Goal: Information Seeking & Learning: Learn about a topic

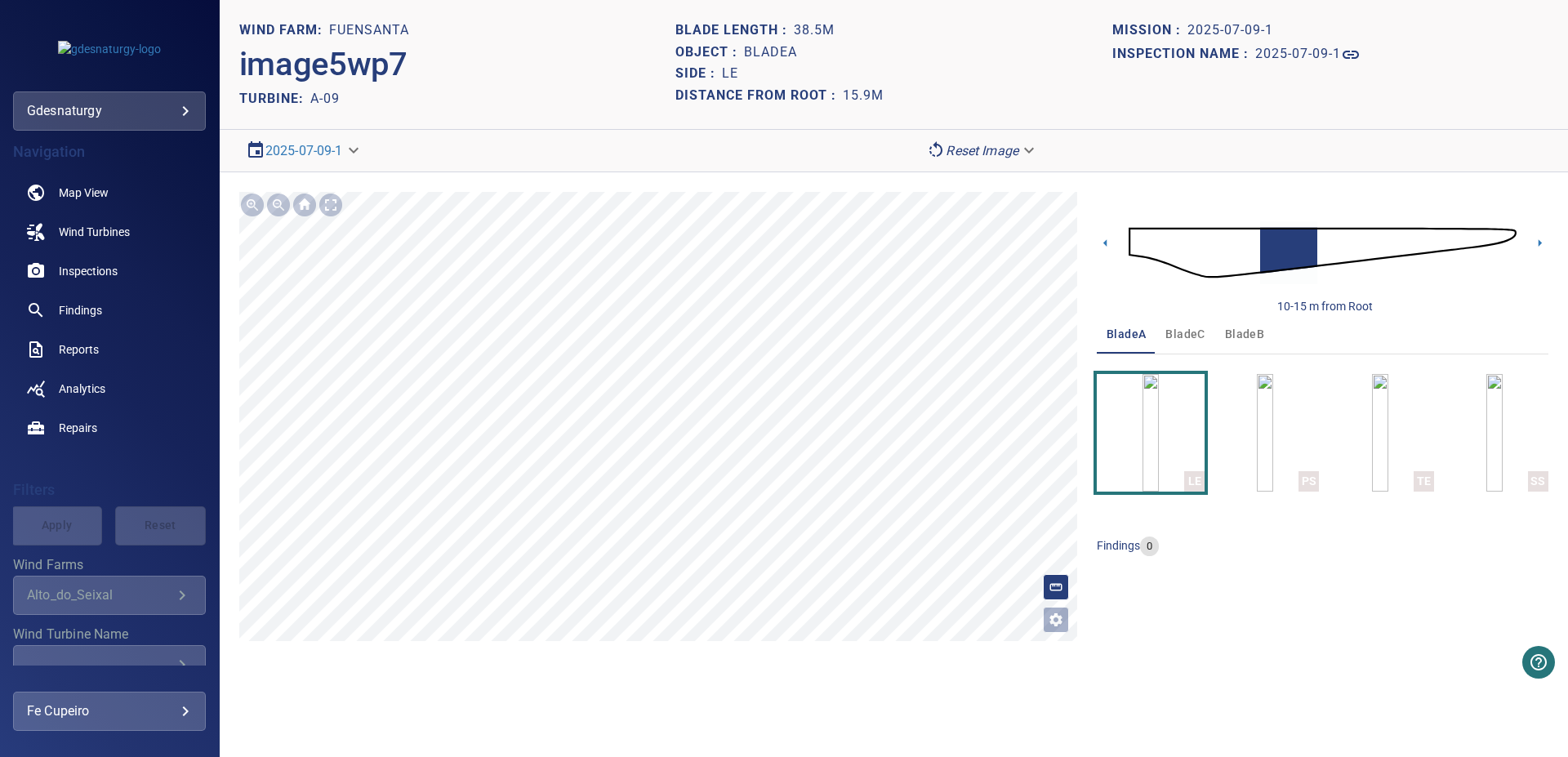
click at [1311, 249] on img at bounding box center [1323, 253] width 388 height 94
click at [1341, 247] on img at bounding box center [1323, 253] width 388 height 94
click at [1371, 242] on img at bounding box center [1323, 253] width 388 height 94
click at [1399, 239] on img at bounding box center [1323, 253] width 388 height 94
